Goal: Complete application form

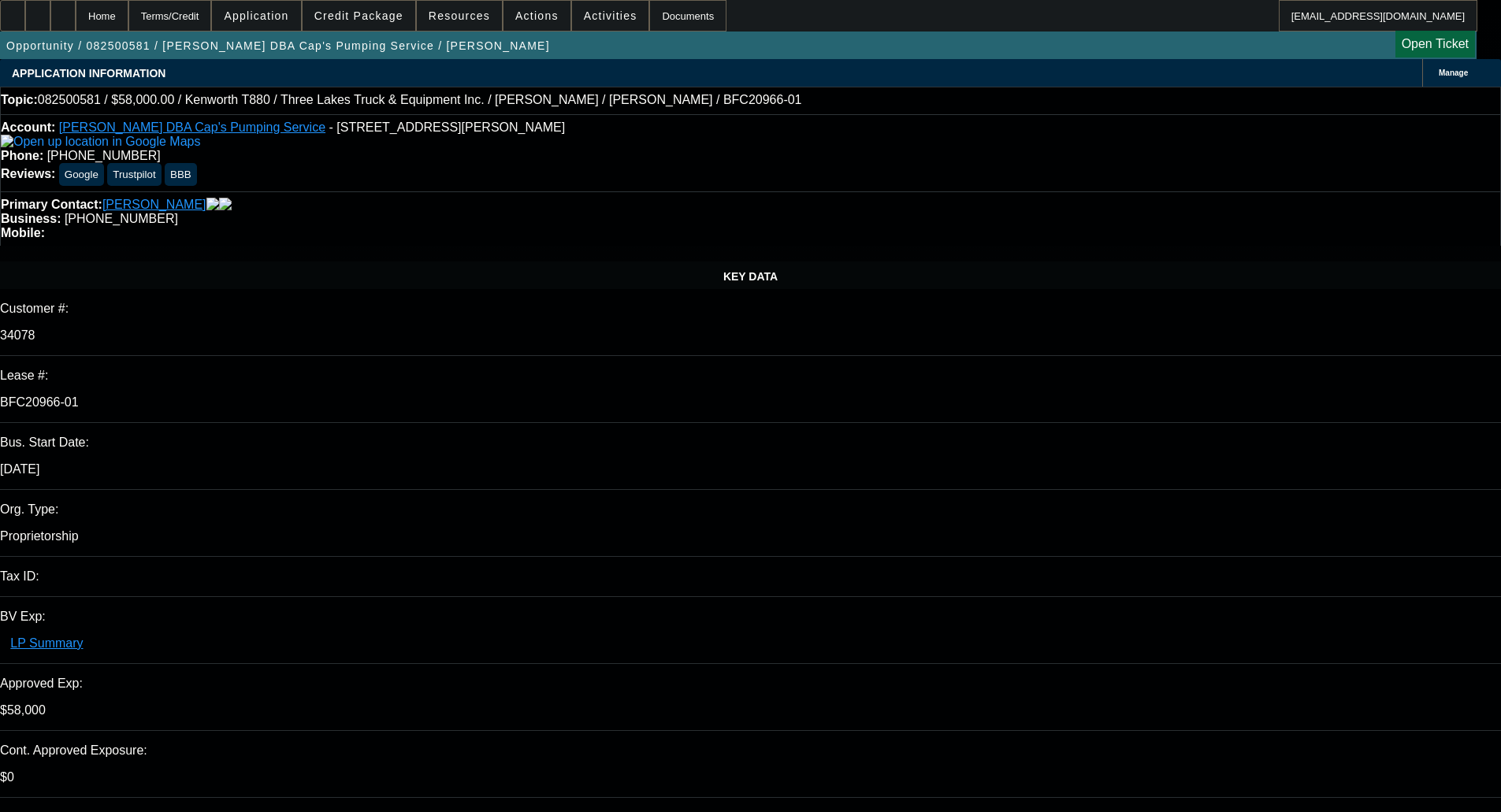
select select "0"
select select "9"
select select "0"
select select "6"
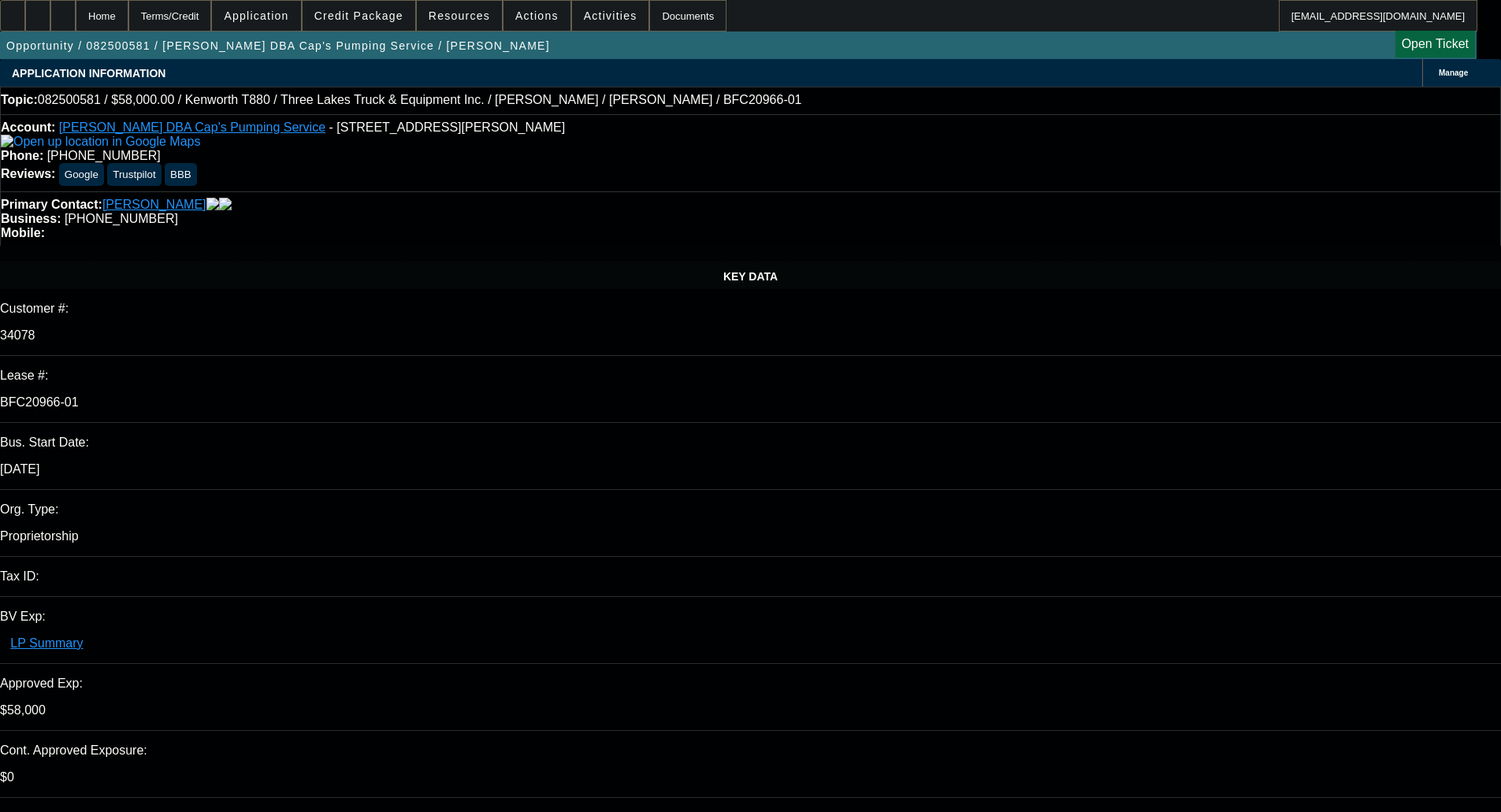
select select "0"
select select "9"
select select "0"
select select "6"
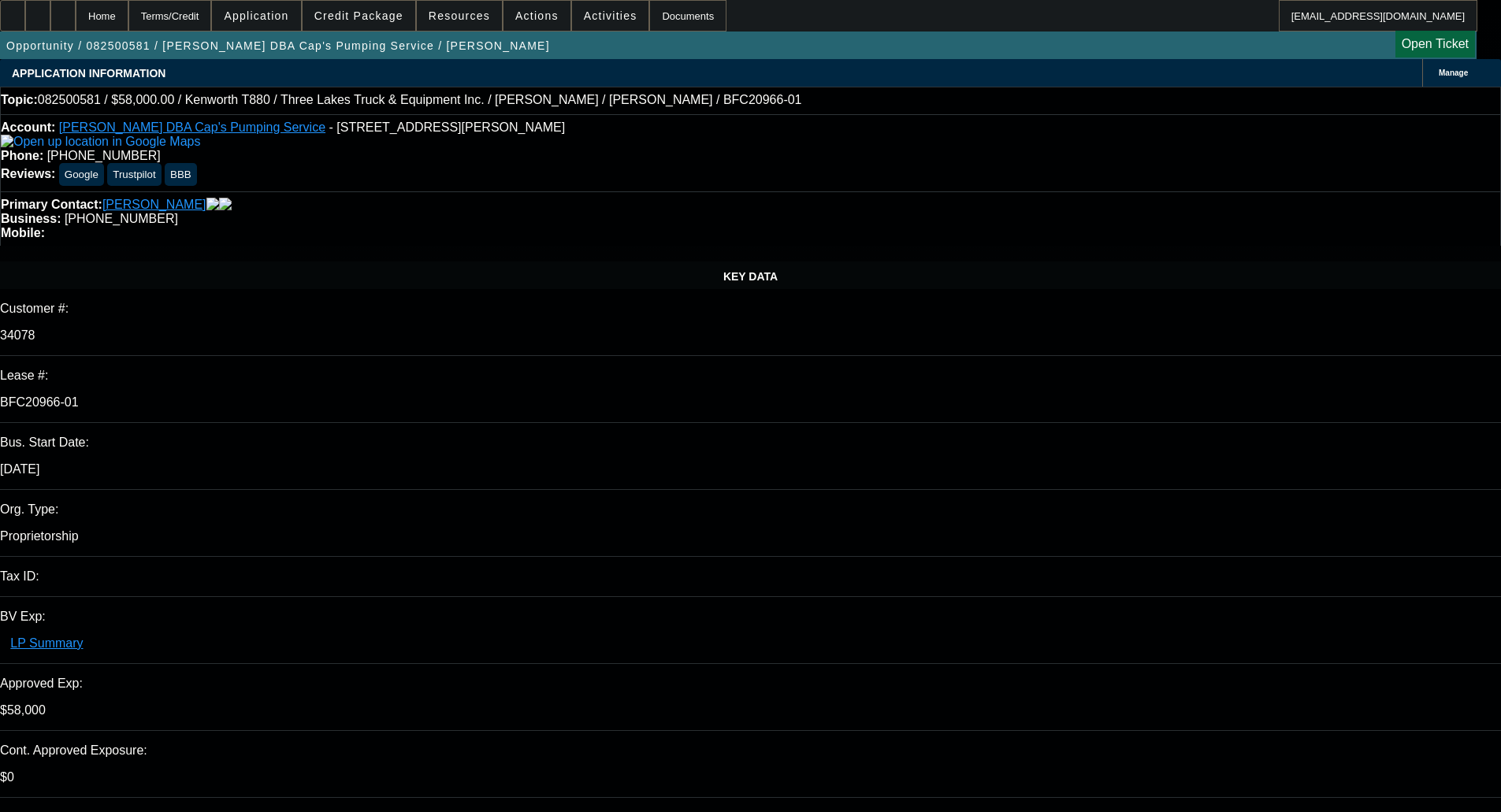
select select "0"
select select "9"
select select "0"
select select "6"
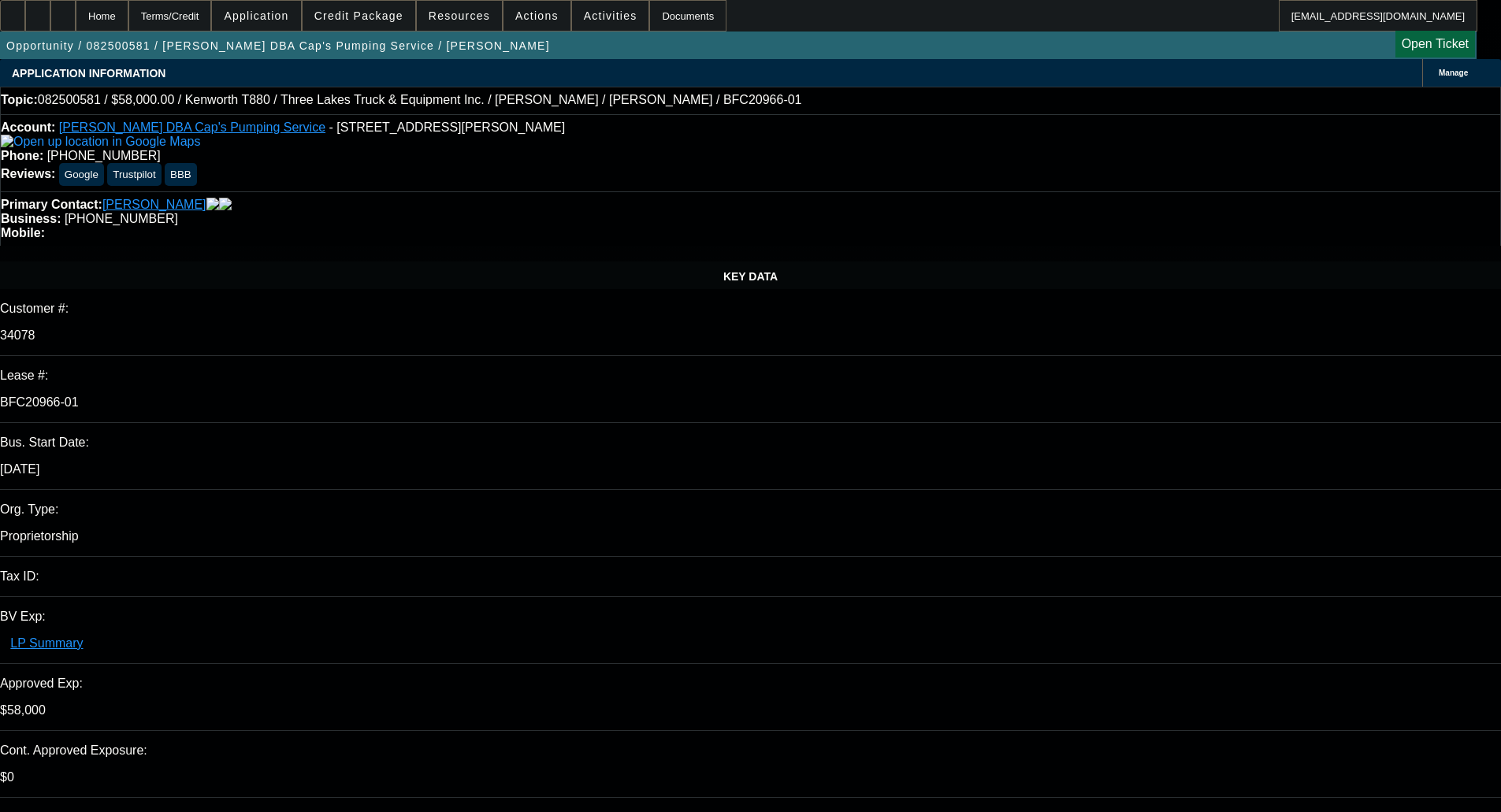
select select "0"
select select "9"
select select "0.1"
select select "4"
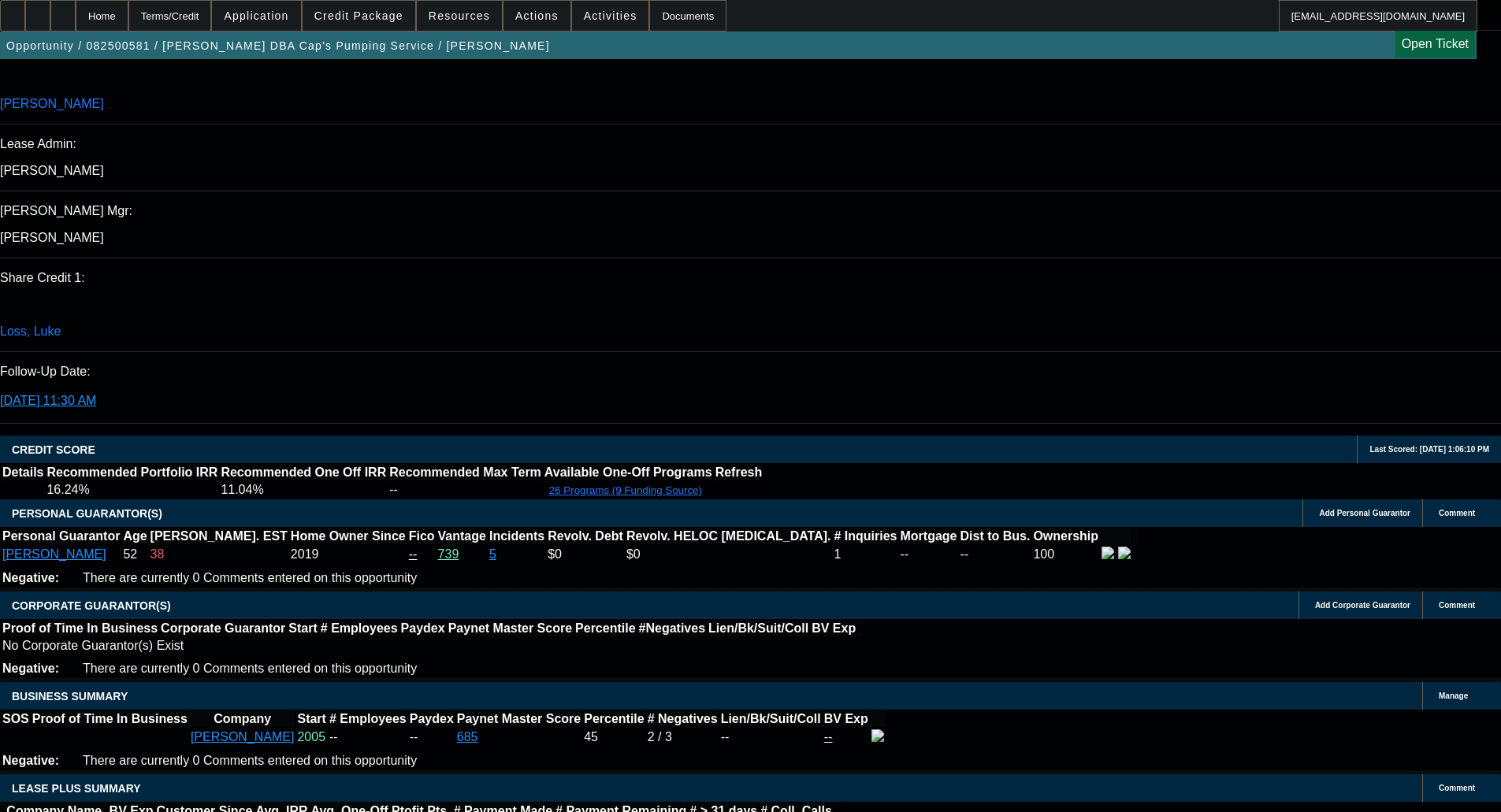
scroll to position [2997, 0]
